Goal: Task Accomplishment & Management: Complete application form

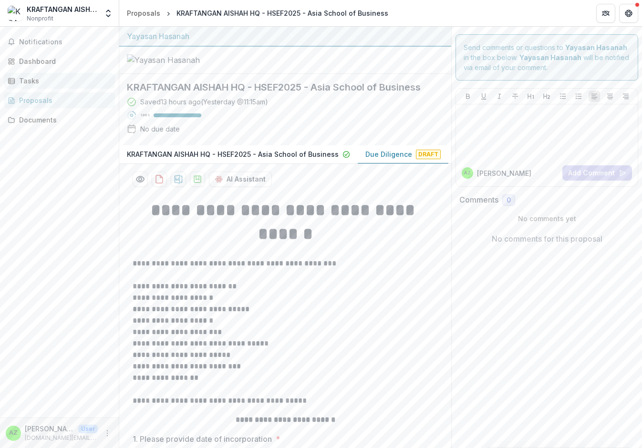
click at [58, 75] on link "Tasks" at bounding box center [59, 81] width 111 height 16
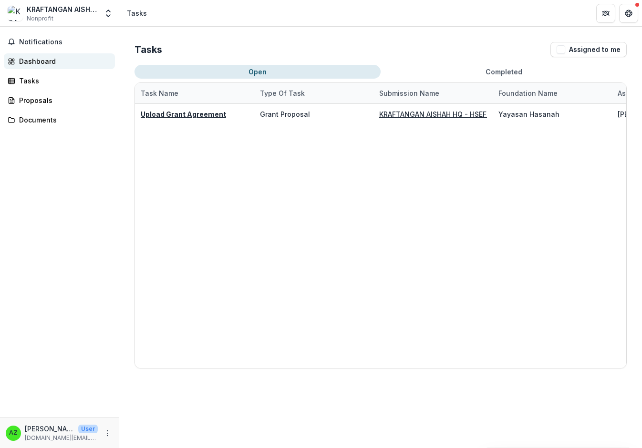
click at [51, 63] on div "Dashboard" at bounding box center [63, 61] width 88 height 10
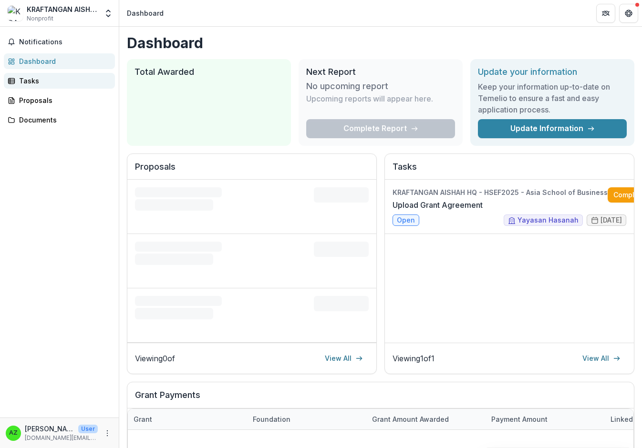
click at [45, 76] on div "Tasks" at bounding box center [63, 81] width 88 height 10
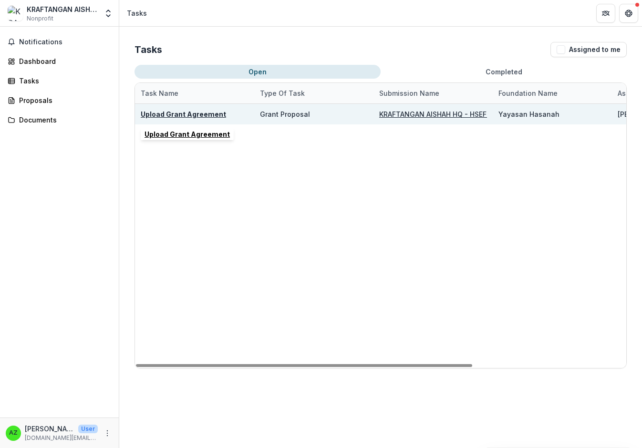
click at [182, 114] on u "Upload Grant Agreement" at bounding box center [183, 114] width 85 height 8
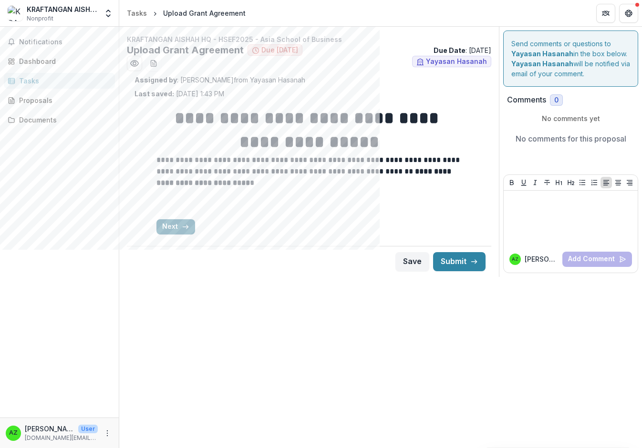
click at [188, 227] on button "Next" at bounding box center [175, 226] width 39 height 15
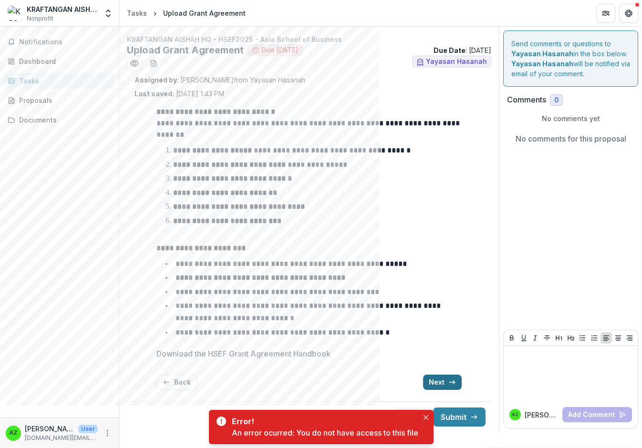
click at [450, 380] on icon "button" at bounding box center [452, 383] width 8 height 8
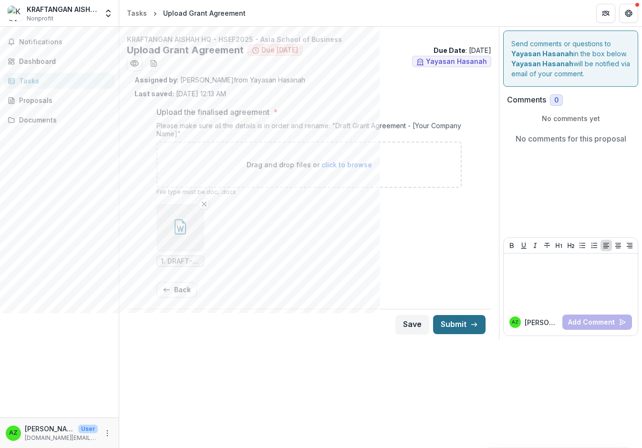
click at [455, 329] on button "Submit" at bounding box center [459, 324] width 52 height 19
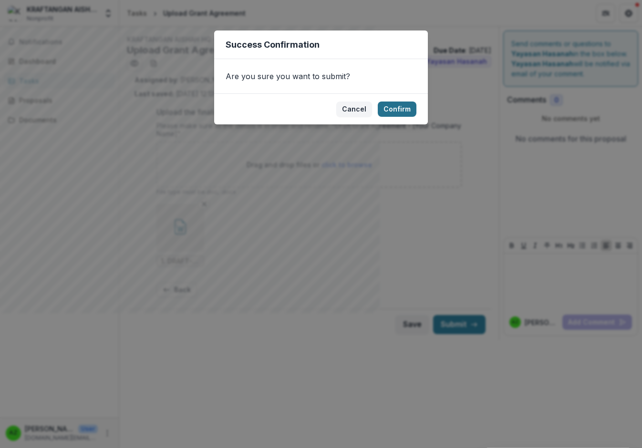
click at [402, 109] on button "Confirm" at bounding box center [397, 109] width 39 height 15
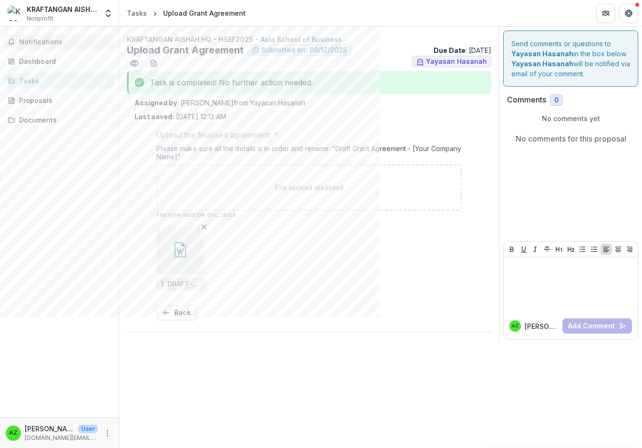
click at [57, 38] on span "Notifications" at bounding box center [65, 42] width 92 height 8
click at [52, 54] on link "Dashboard" at bounding box center [59, 61] width 111 height 16
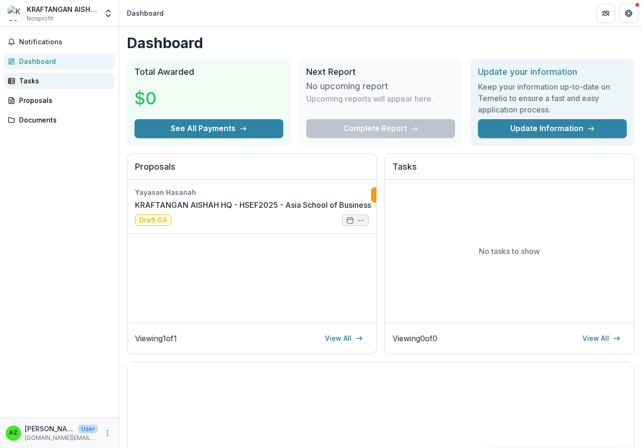
click at [49, 83] on div "Tasks" at bounding box center [63, 81] width 88 height 10
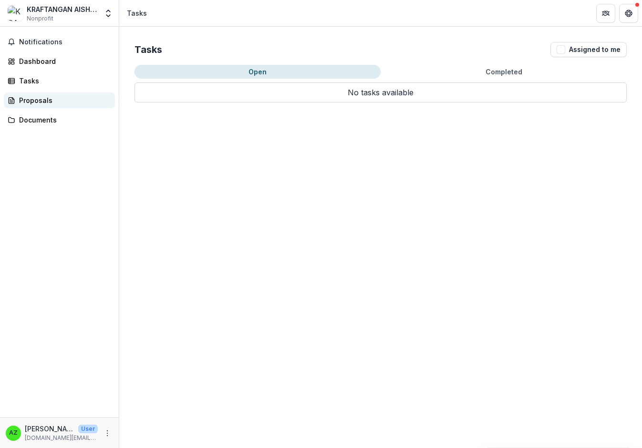
click at [42, 100] on div "Proposals" at bounding box center [63, 100] width 88 height 10
